Goal: Navigation & Orientation: Find specific page/section

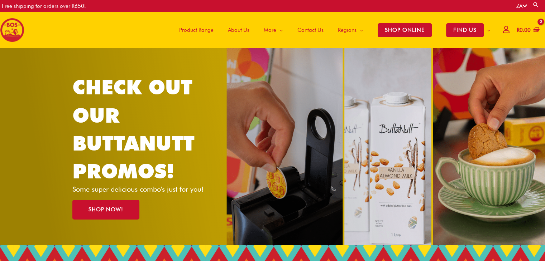
click at [188, 32] on span "Product Range" at bounding box center [196, 29] width 34 height 21
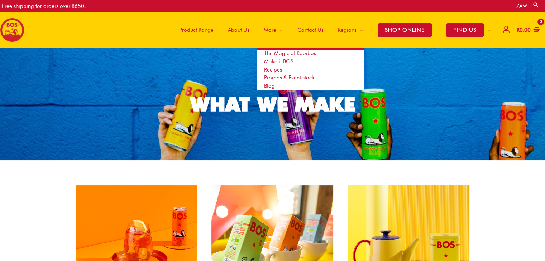
click at [282, 78] on span "Promos & Event stock" at bounding box center [289, 77] width 50 height 6
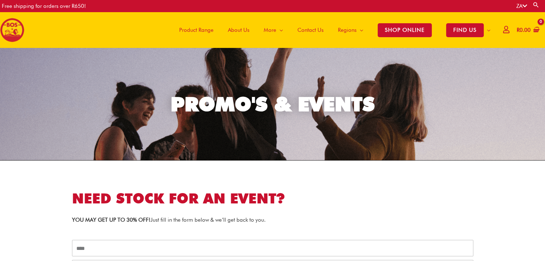
click at [196, 32] on span "Product Range" at bounding box center [196, 29] width 34 height 21
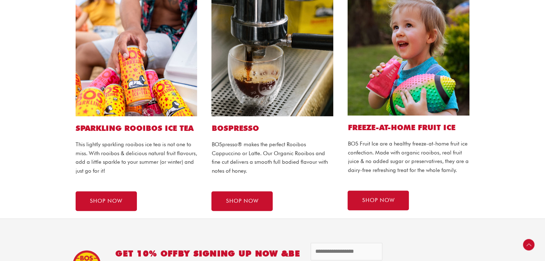
scroll to position [465, 0]
